Goal: Check status

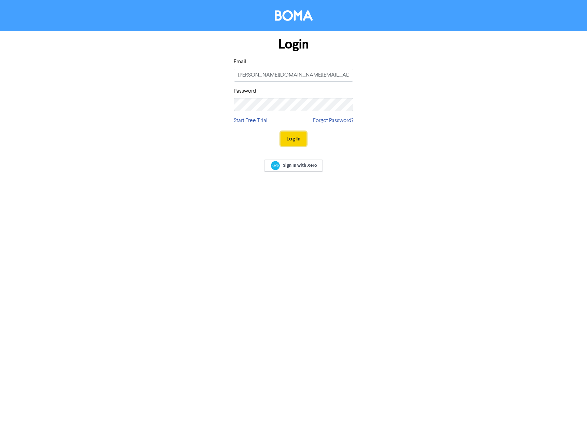
click at [291, 135] on button "Log In" at bounding box center [293, 138] width 26 height 14
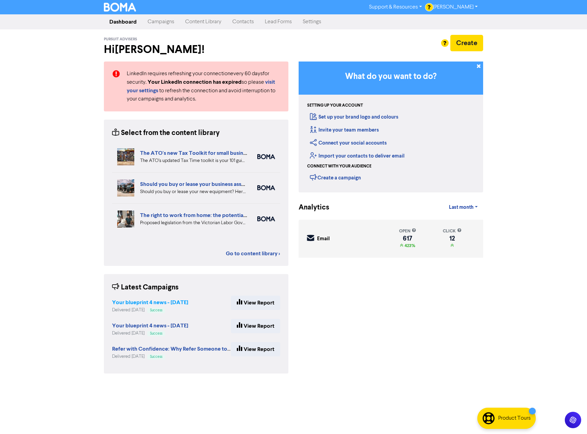
click at [183, 303] on strong "Your blueprint 4 news - [DATE]" at bounding box center [150, 302] width 76 height 7
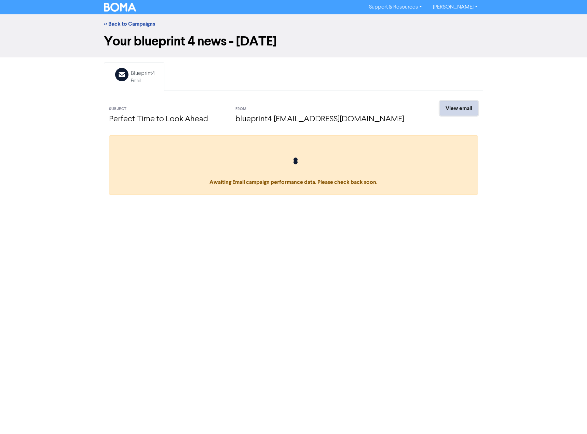
click at [466, 106] on link "View email" at bounding box center [458, 108] width 38 height 14
